Goal: Task Accomplishment & Management: Use online tool/utility

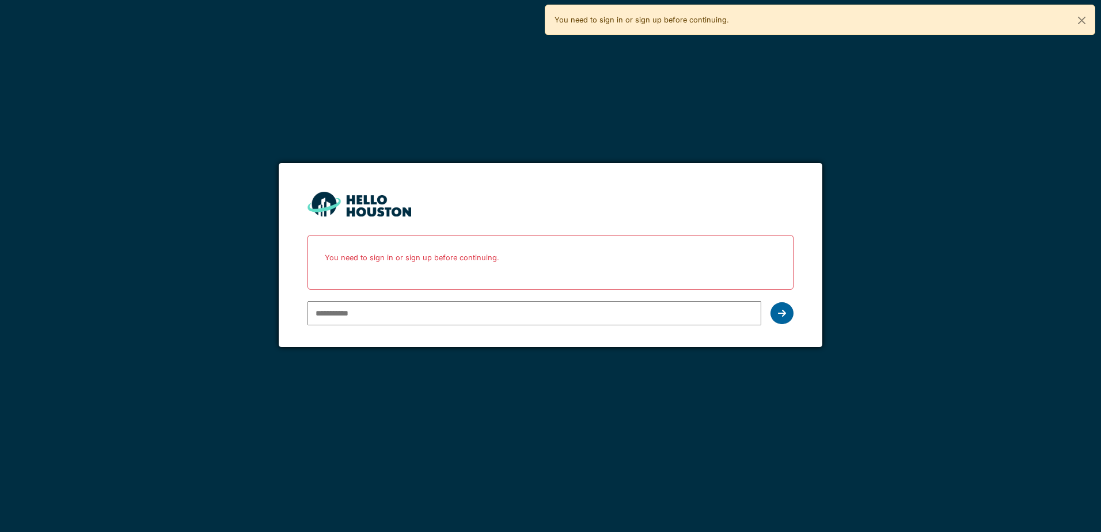
type input "**********"
drag, startPoint x: 784, startPoint y: 306, endPoint x: 777, endPoint y: 309, distance: 7.3
click at [784, 306] on div at bounding box center [781, 313] width 23 height 22
click at [778, 311] on icon at bounding box center [782, 313] width 8 height 9
click at [1081, 18] on button "Close" at bounding box center [1081, 20] width 26 height 31
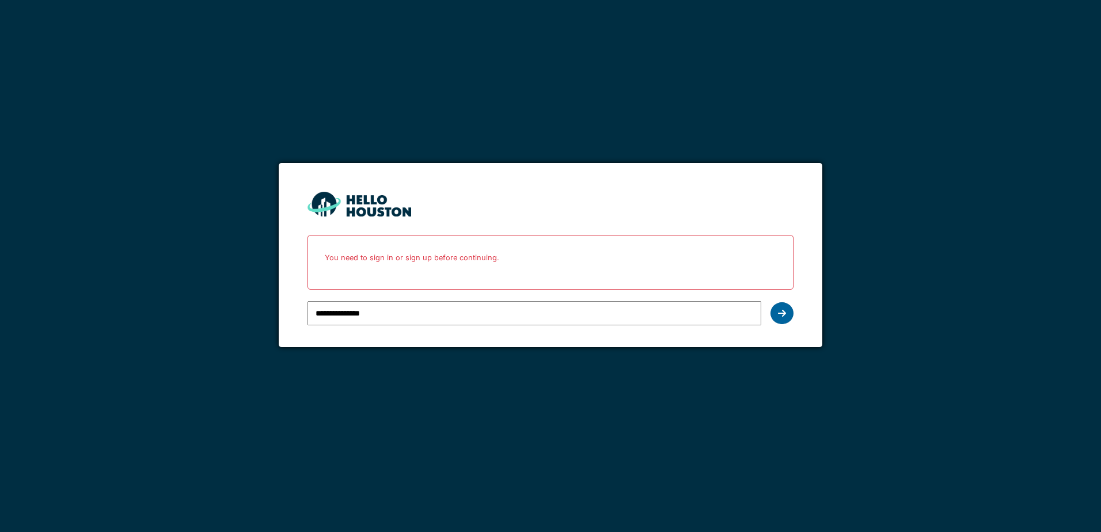
click at [786, 308] on div at bounding box center [781, 313] width 23 height 22
click at [783, 311] on icon at bounding box center [782, 313] width 8 height 9
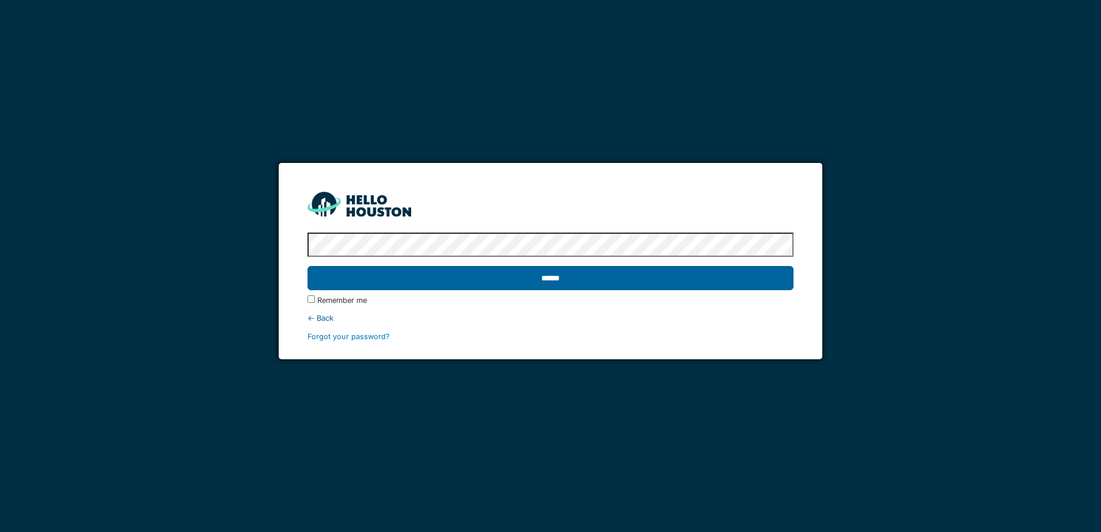
click at [558, 275] on input "******" at bounding box center [549, 278] width 485 height 24
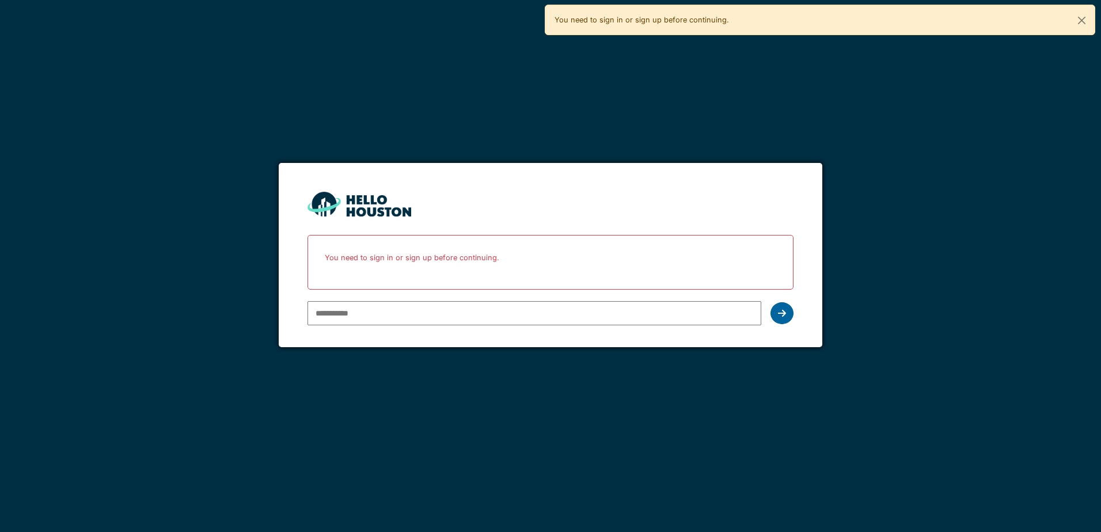
type input "**********"
click at [781, 311] on icon at bounding box center [782, 313] width 8 height 9
click at [779, 308] on div at bounding box center [781, 313] width 23 height 22
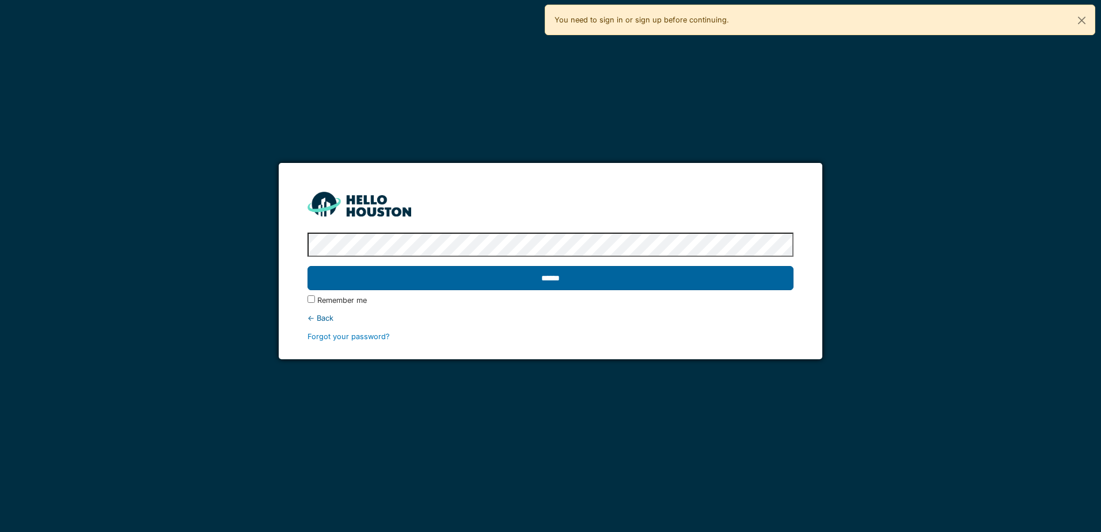
click at [575, 274] on input "******" at bounding box center [549, 278] width 485 height 24
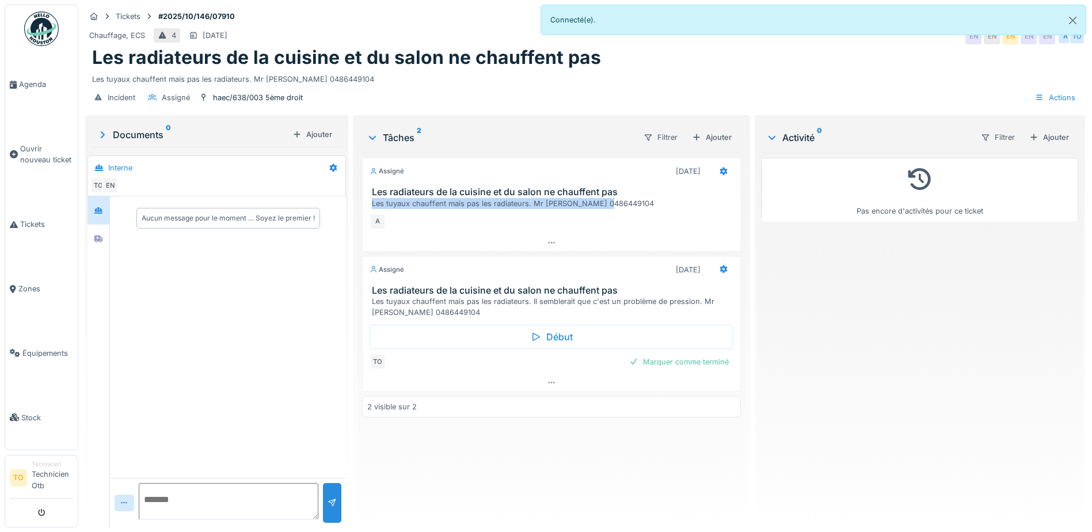
drag, startPoint x: 366, startPoint y: 203, endPoint x: 607, endPoint y: 201, distance: 241.2
click at [607, 201] on div "Les radiateurs de la cuisine et du salon ne chauffent pas Les tuyaux chauffent …" at bounding box center [552, 198] width 378 height 22
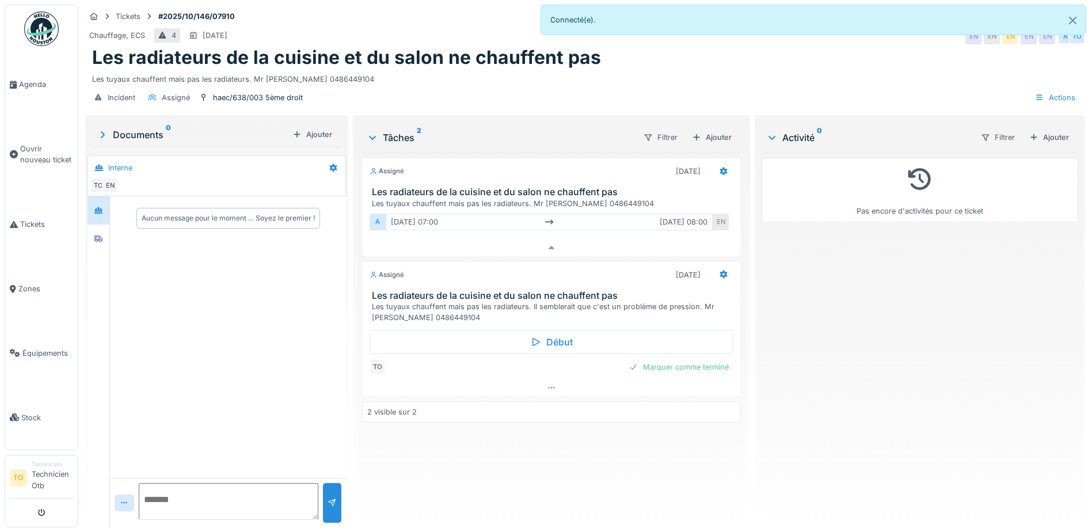
click at [612, 209] on div "A lun. 13/10 07:00 lun. 13/10 08:00 EN" at bounding box center [551, 224] width 379 height 31
drag, startPoint x: 610, startPoint y: 193, endPoint x: 531, endPoint y: 195, distance: 78.9
click at [531, 198] on div "Les tuyaux chauffent mais pas les radiateurs. Mr AVCI 0486449104" at bounding box center [554, 203] width 364 height 11
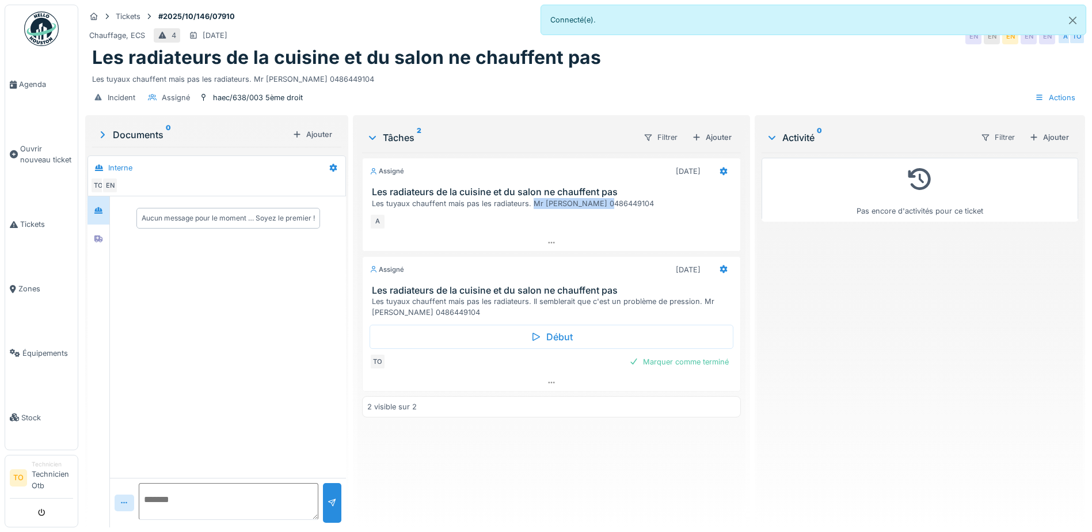
copy div "Mr AVCI 0486449104"
drag, startPoint x: 369, startPoint y: 195, endPoint x: 527, endPoint y: 198, distance: 157.8
click at [527, 198] on div "Les radiateurs de la cuisine et du salon ne chauffent pas Les tuyaux chauffent …" at bounding box center [552, 198] width 378 height 22
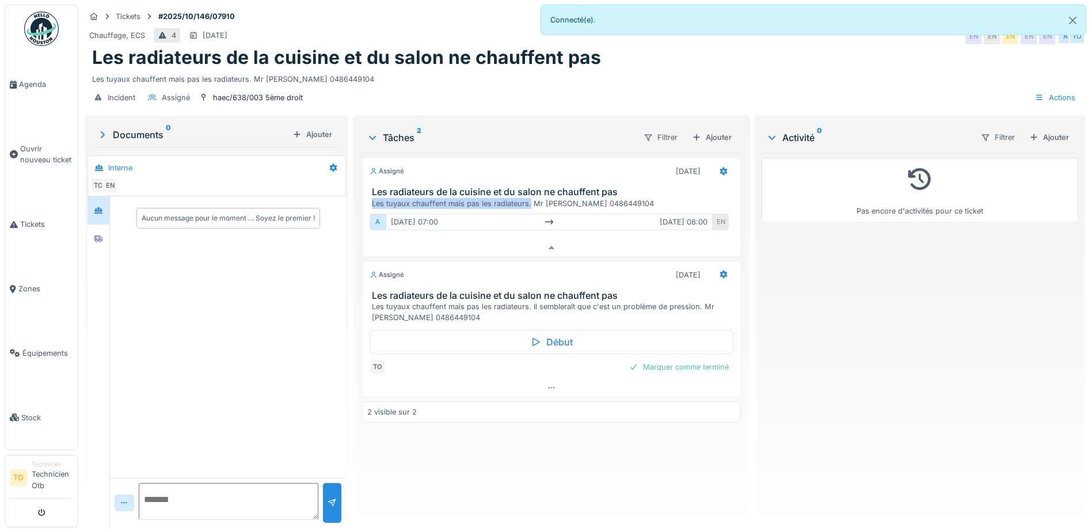
copy div "Les tuyaux chauffent mais pas les radiateurs."
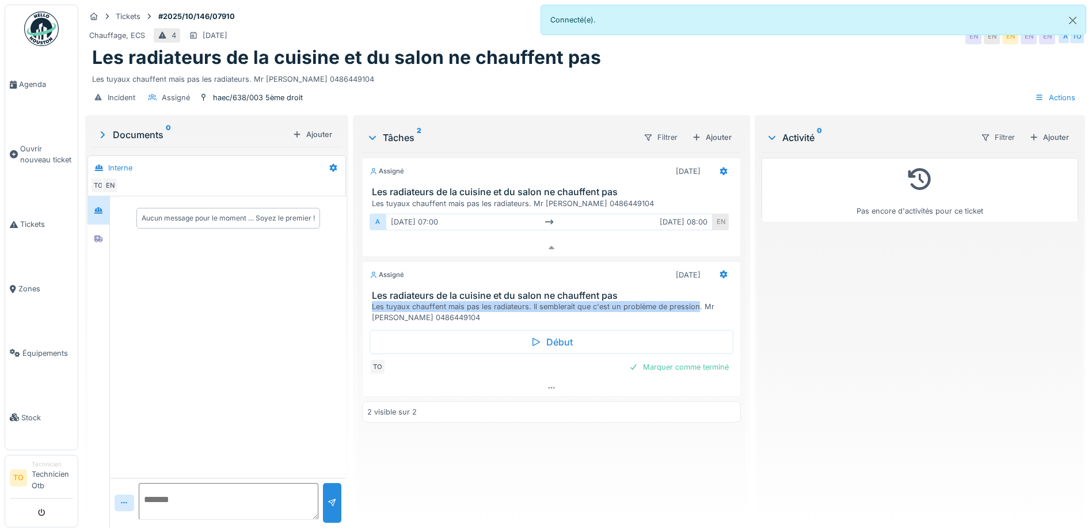
drag, startPoint x: 695, startPoint y: 298, endPoint x: 362, endPoint y: 298, distance: 332.7
click at [363, 298] on div "Les radiateurs de la cuisine et du salon ne chauffent pas Les tuyaux chauffent …" at bounding box center [552, 306] width 378 height 33
copy div "Les tuyaux chauffent mais pas les radiateurs. Il semblerait que c'est un problè…"
